Goal: Find specific fact: Find specific fact

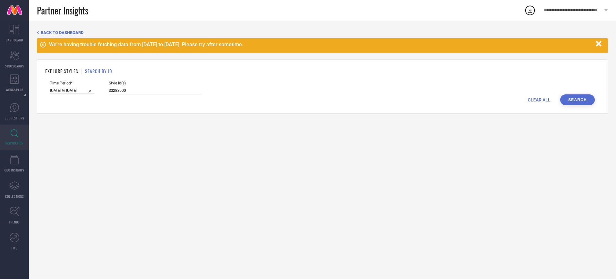
click at [156, 88] on input "33283600" at bounding box center [155, 90] width 93 height 7
paste input "1123247 31136742 31136849 31136710 31358558 31123092 31123293 32381167 31122961…"
type input "31123247 31136742 31136849 31136710 31358558 31123092 31123293 32381167 3112296…"
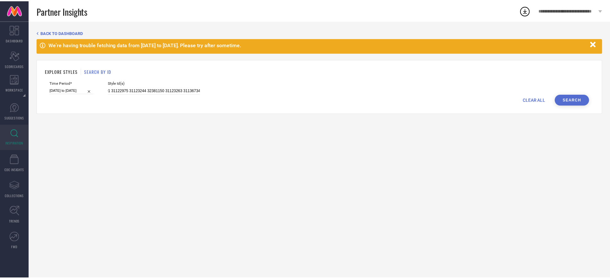
scroll to position [0, 0]
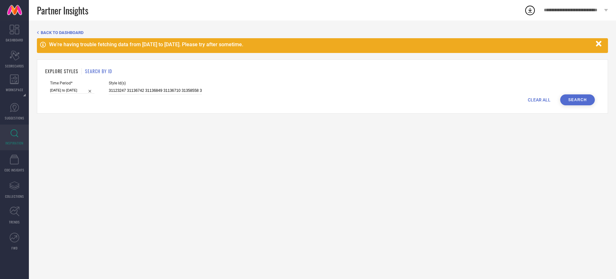
click at [571, 96] on button "Search" at bounding box center [578, 99] width 35 height 11
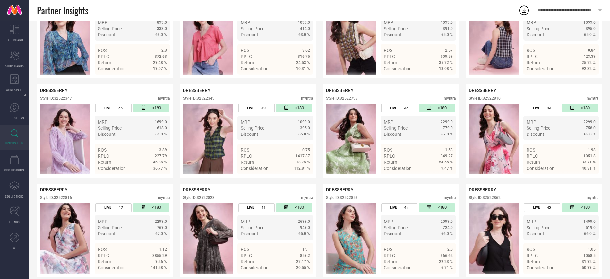
scroll to position [2321, 0]
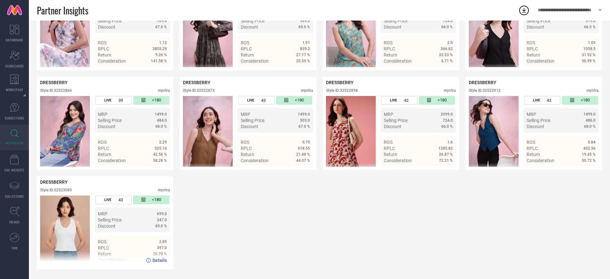
click at [72, 191] on div "Style ID: 32523085" at bounding box center [56, 190] width 32 height 4
copy div "32523085"
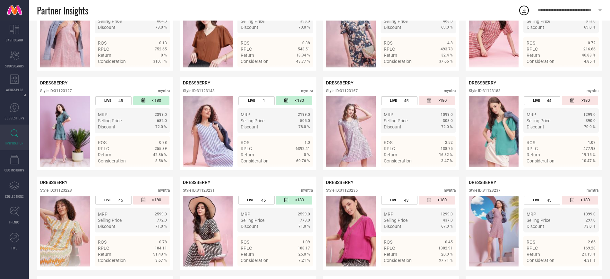
scroll to position [0, 0]
